Goal: Task Accomplishment & Management: Complete application form

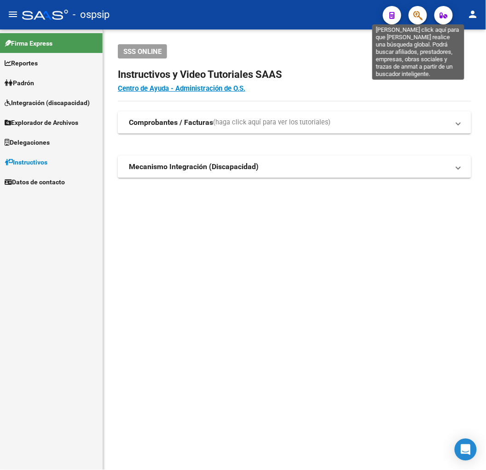
click at [416, 17] on icon "button" at bounding box center [417, 15] width 9 height 11
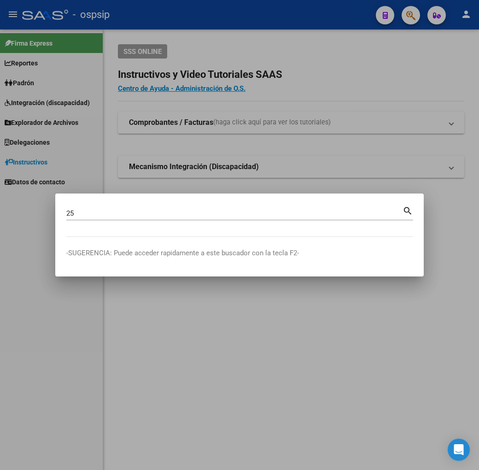
click at [91, 218] on div "25 Buscar (apellido, dni, [PERSON_NAME], nro traspaso, cuit, obra social)" at bounding box center [234, 213] width 336 height 14
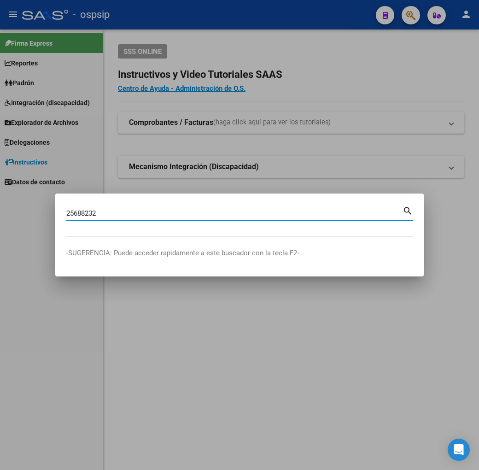
type input "25688232"
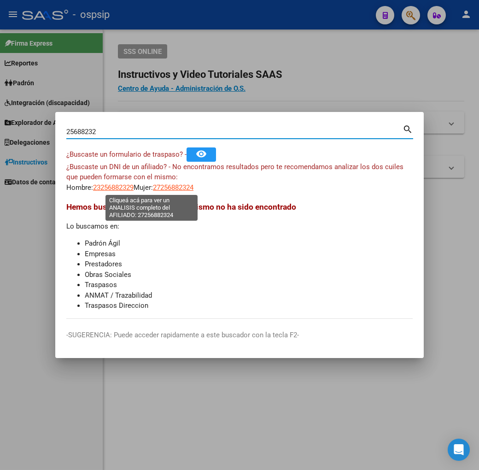
click at [159, 188] on span "27256882324" at bounding box center [173, 187] width 41 height 8
type textarea "27256882324"
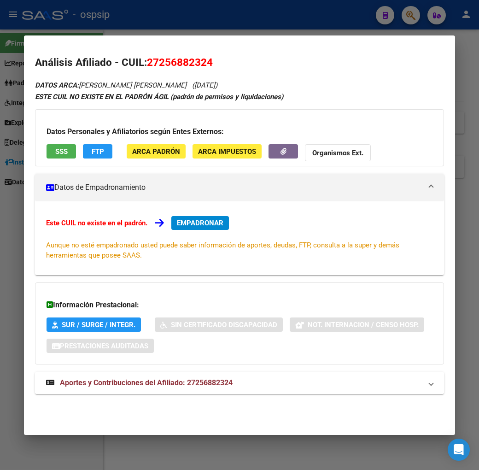
click at [178, 375] on mat-expansion-panel-header "Aportes y Contribuciones del Afiliado: 27256882324" at bounding box center [239, 382] width 409 height 22
click at [191, 226] on span "EMPADRONAR" at bounding box center [200, 223] width 46 height 8
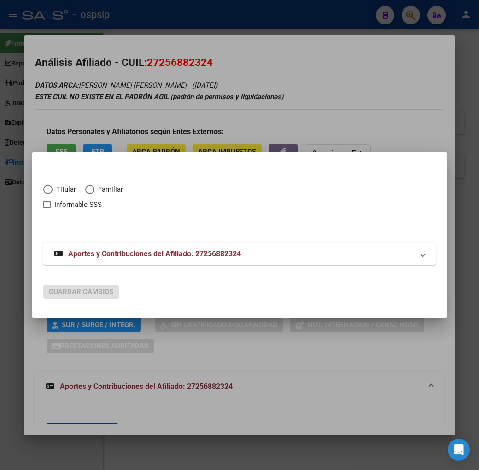
click at [43, 189] on span "Elija una opción" at bounding box center [47, 189] width 9 height 9
click at [43, 189] on input "Titular" at bounding box center [47, 189] width 9 height 9
radio input "true"
checkbox input "true"
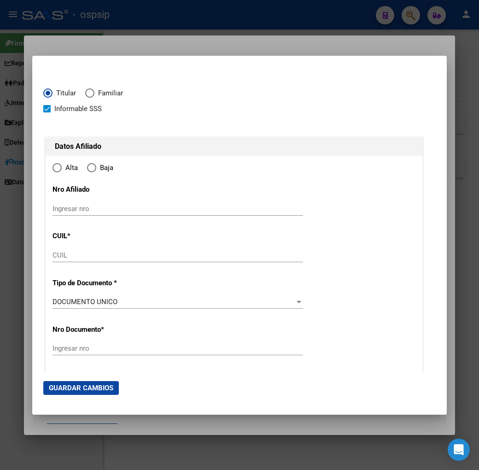
type input "27-25688232-4"
type input "25688232"
type input "[PERSON_NAME]"
type input "[PERSON_NAME] [PERSON_NAME]"
type input "[DATE]"
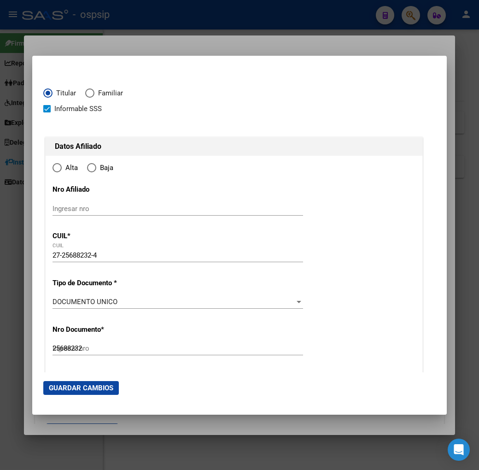
type input "CAMPANA"
type input "2804"
type input "GIGENA"
type input "670"
radio input "true"
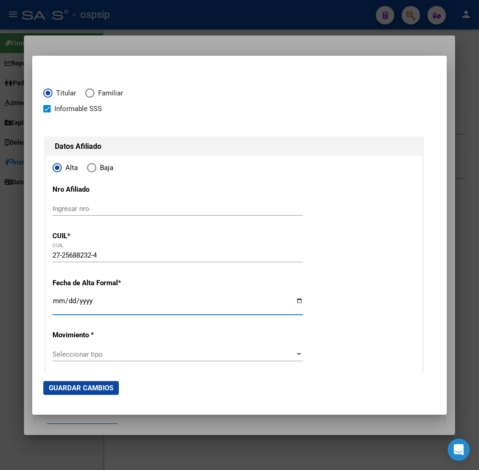
click at [52, 302] on input "Ingresar fecha" at bounding box center [177, 304] width 250 height 15
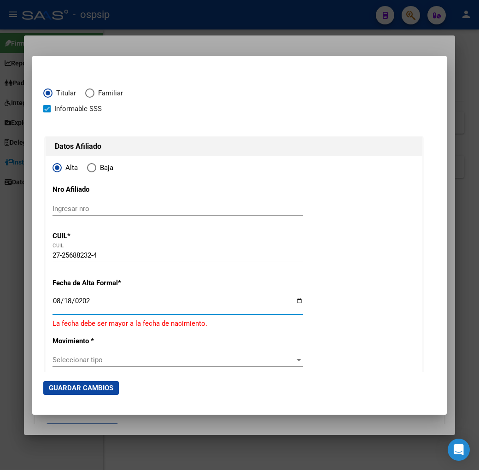
type input "[DATE]"
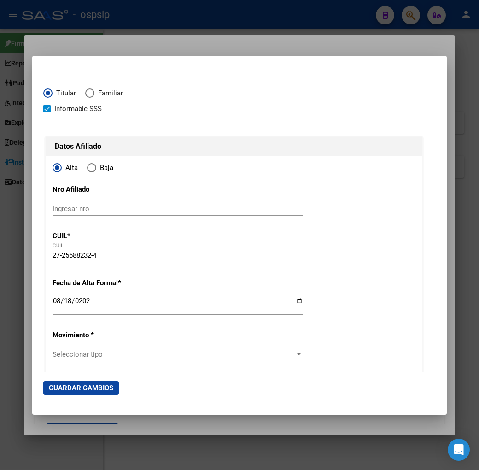
click at [90, 360] on div "Seleccionar tipo Seleccionar tipo" at bounding box center [177, 354] width 250 height 14
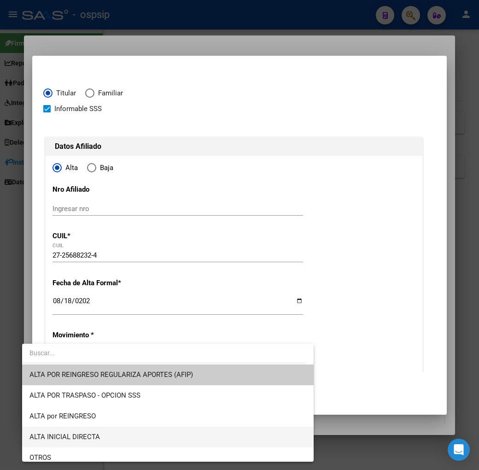
click at [114, 434] on span "ALTA INICIAL DIRECTA" at bounding box center [167, 436] width 277 height 21
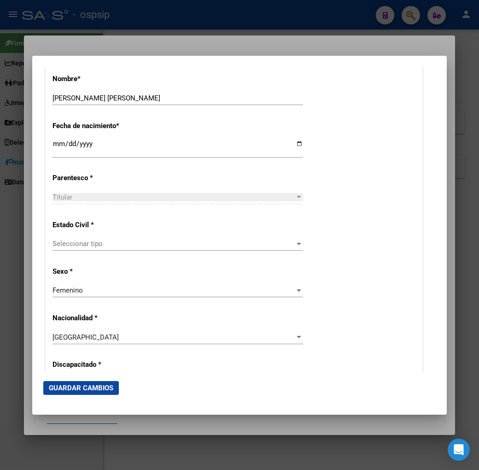
scroll to position [460, 0]
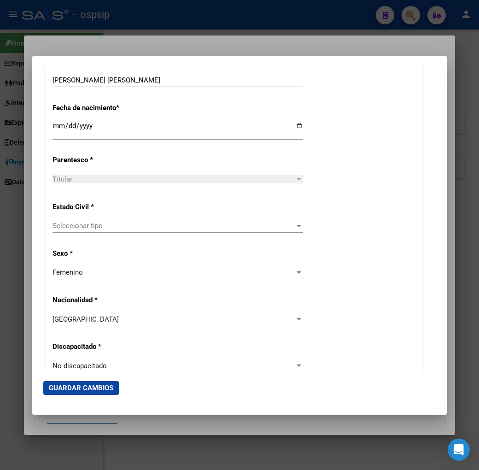
click at [122, 224] on span "Seleccionar tipo" at bounding box center [173, 225] width 242 height 8
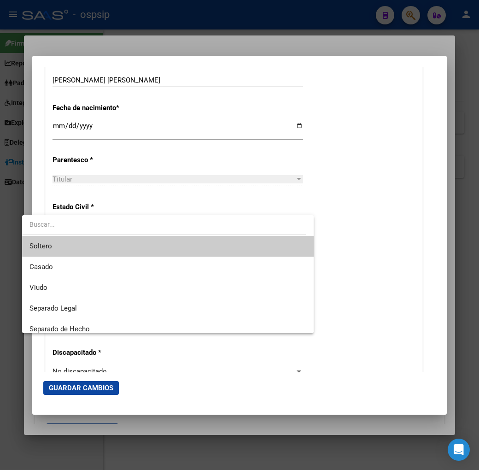
click at [137, 248] on span "Soltero" at bounding box center [167, 246] width 277 height 21
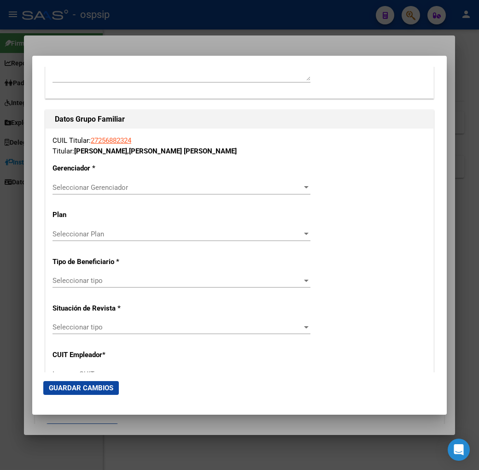
scroll to position [1532, 0]
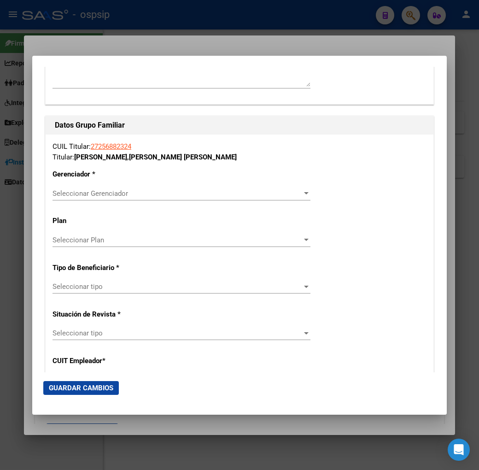
click at [157, 191] on span "Seleccionar Gerenciador" at bounding box center [176, 193] width 249 height 8
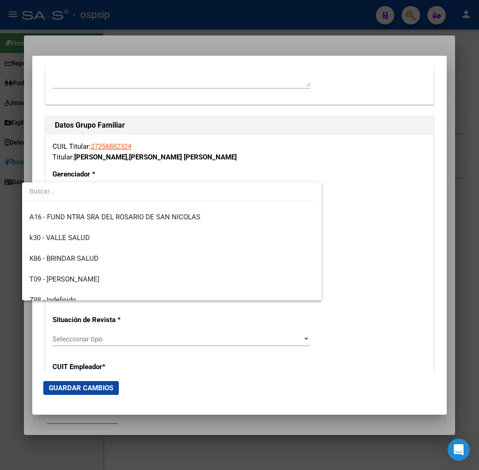
scroll to position [255, 0]
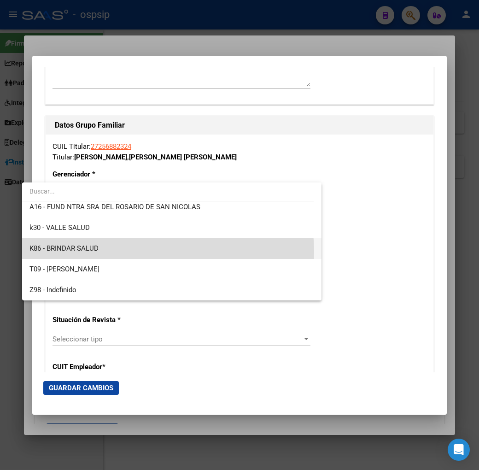
click at [139, 252] on span "K86 - BRINDAR SALUD" at bounding box center [171, 248] width 284 height 21
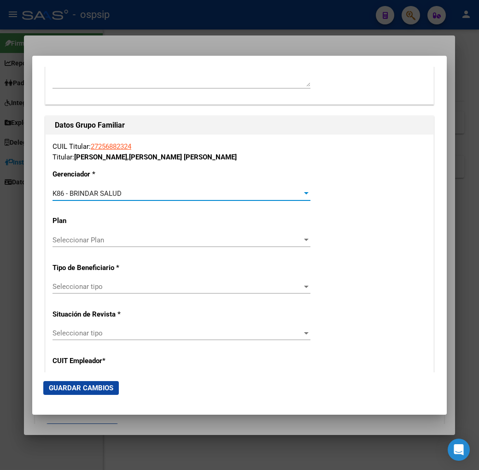
click at [129, 286] on span "Seleccionar tipo" at bounding box center [176, 286] width 249 height 8
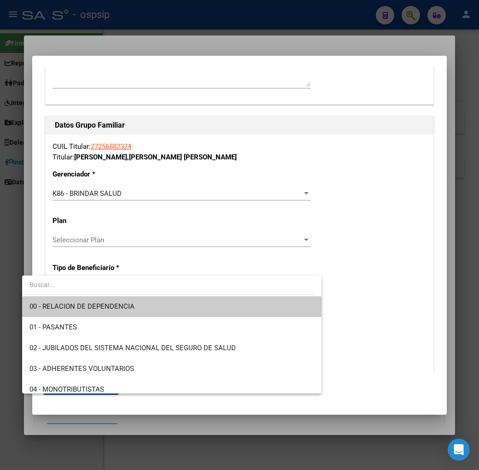
click at [134, 302] on span "00 - RELACION DE DEPENDENCIA" at bounding box center [171, 306] width 284 height 21
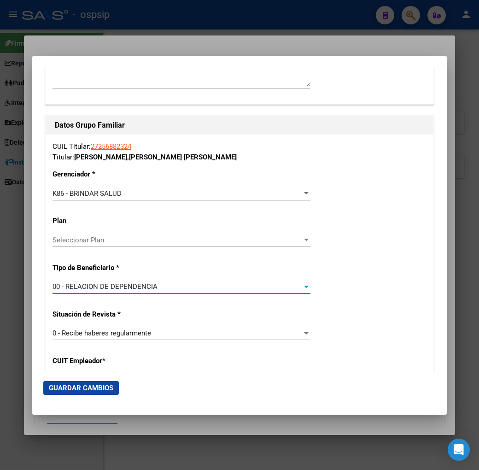
type input "30-69079256-3"
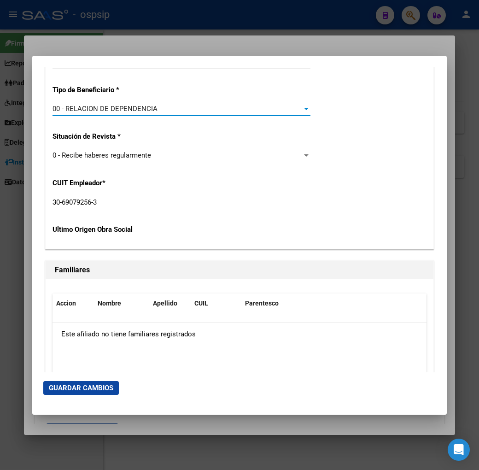
scroll to position [1737, 0]
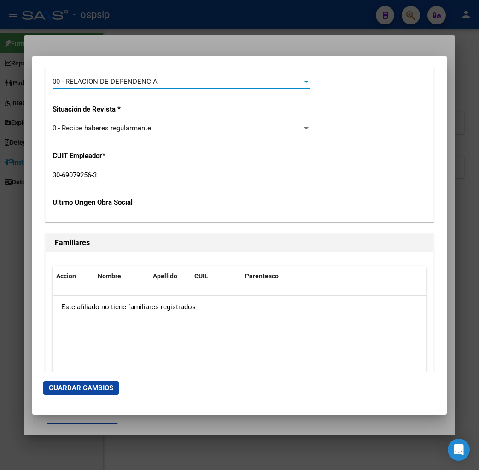
click at [61, 388] on span "Guardar Cambios" at bounding box center [81, 387] width 64 height 8
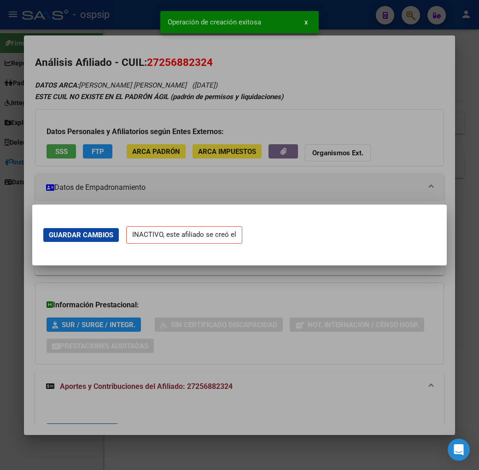
scroll to position [0, 0]
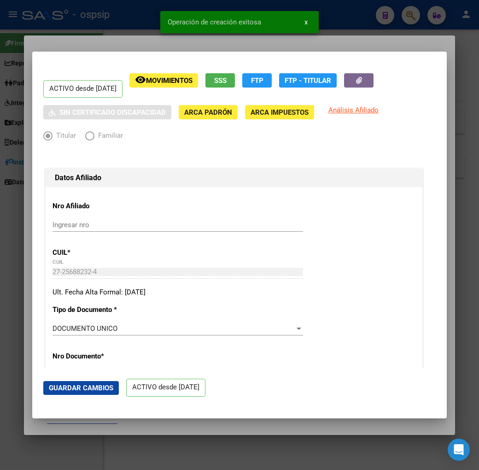
click at [80, 42] on div at bounding box center [239, 235] width 479 height 470
